Goal: Task Accomplishment & Management: Understand process/instructions

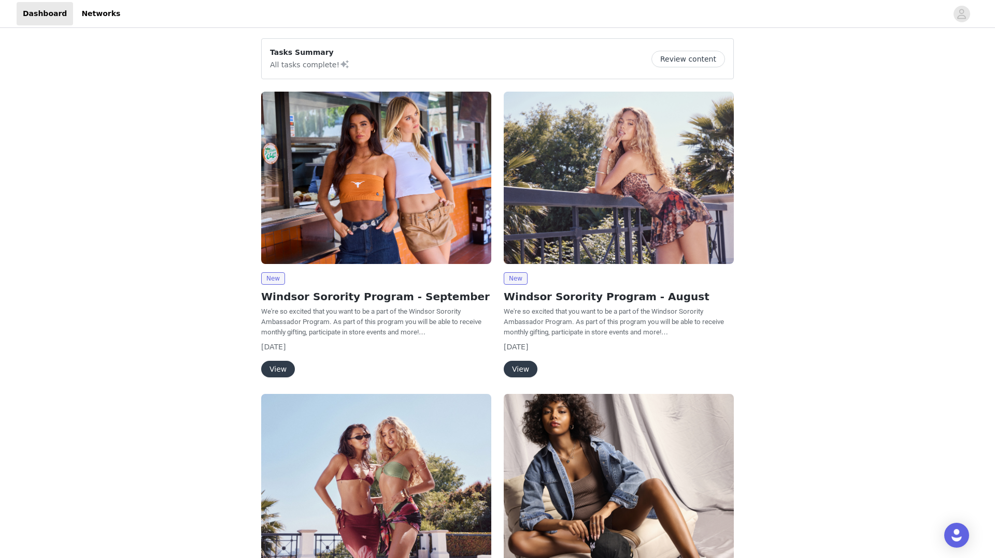
click at [335, 203] on img at bounding box center [376, 178] width 230 height 173
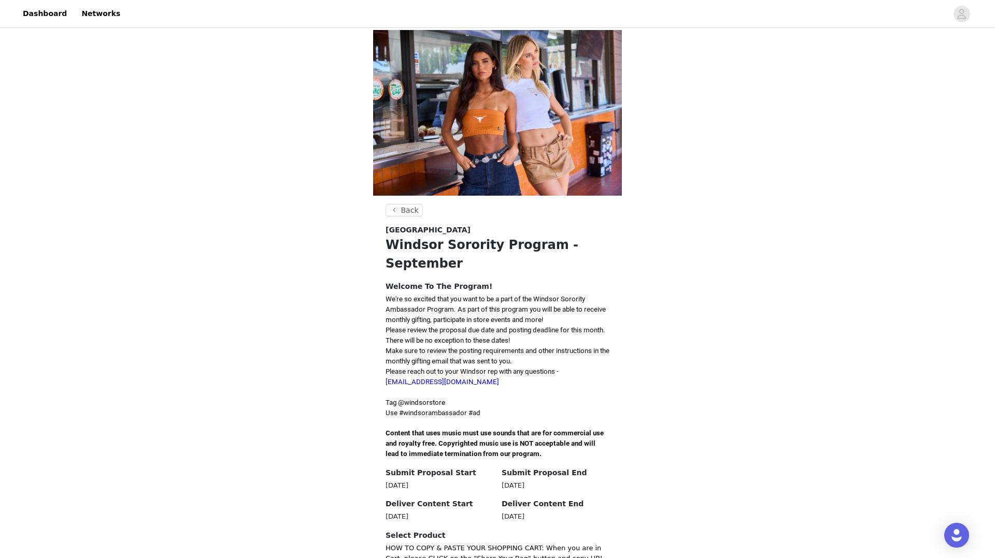
scroll to position [126, 0]
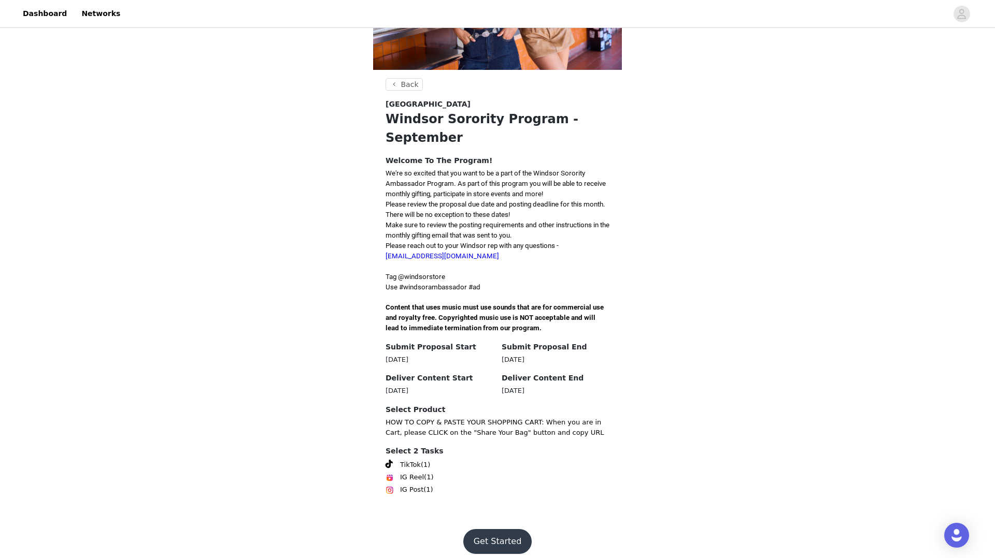
click at [481, 540] on button "Get Started" at bounding box center [497, 541] width 69 height 25
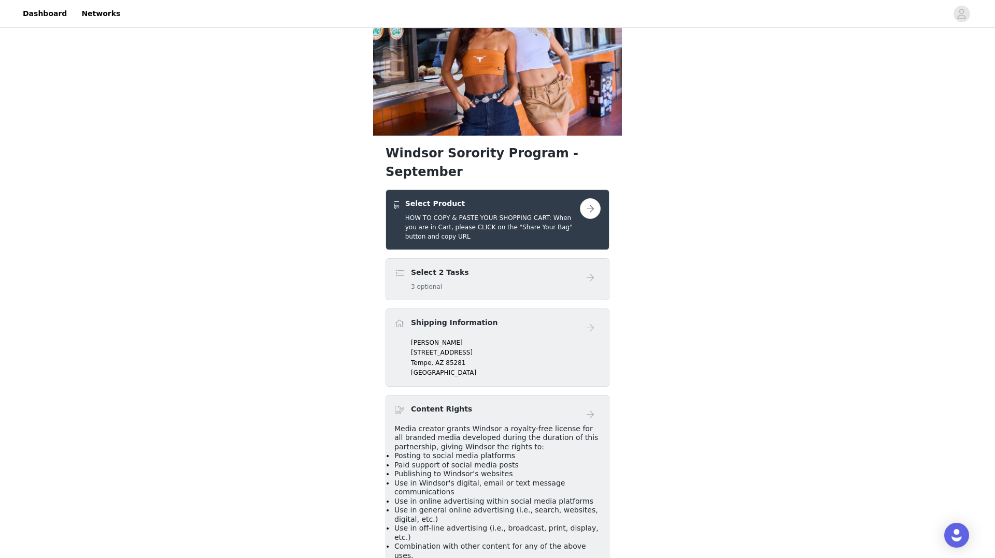
scroll to position [160, 0]
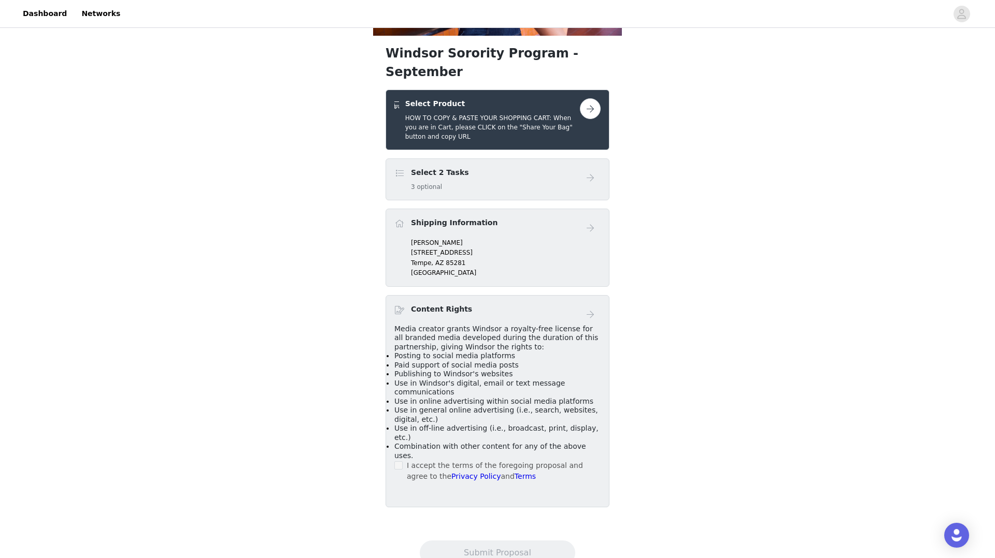
click at [593, 101] on div "Select Product HOW TO COPY & PASTE YOUR SHOPPING CART: When you are in Cart, pl…" at bounding box center [497, 119] width 206 height 43
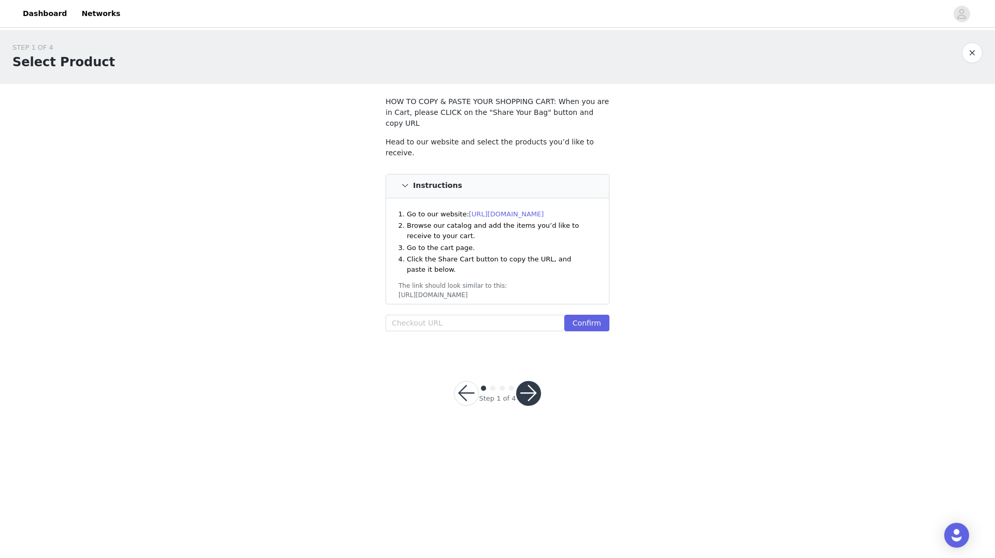
click at [509, 210] on link "[URL][DOMAIN_NAME]" at bounding box center [506, 214] width 75 height 8
